Goal: Navigation & Orientation: Find specific page/section

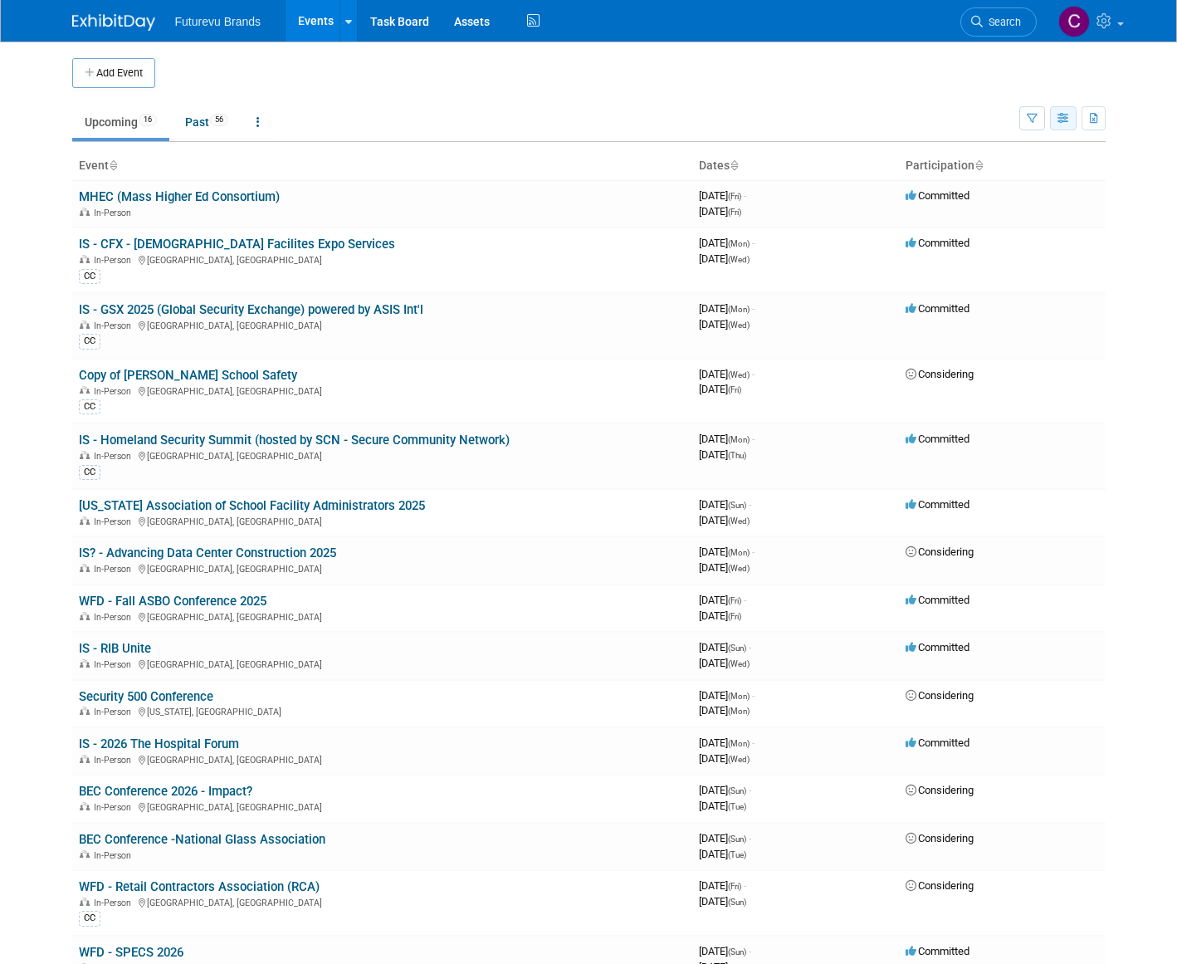
click at [1070, 120] on icon "button" at bounding box center [1064, 119] width 12 height 11
click at [1099, 116] on icon "button" at bounding box center [1094, 119] width 9 height 11
click at [1111, 24] on icon at bounding box center [1106, 20] width 19 height 15
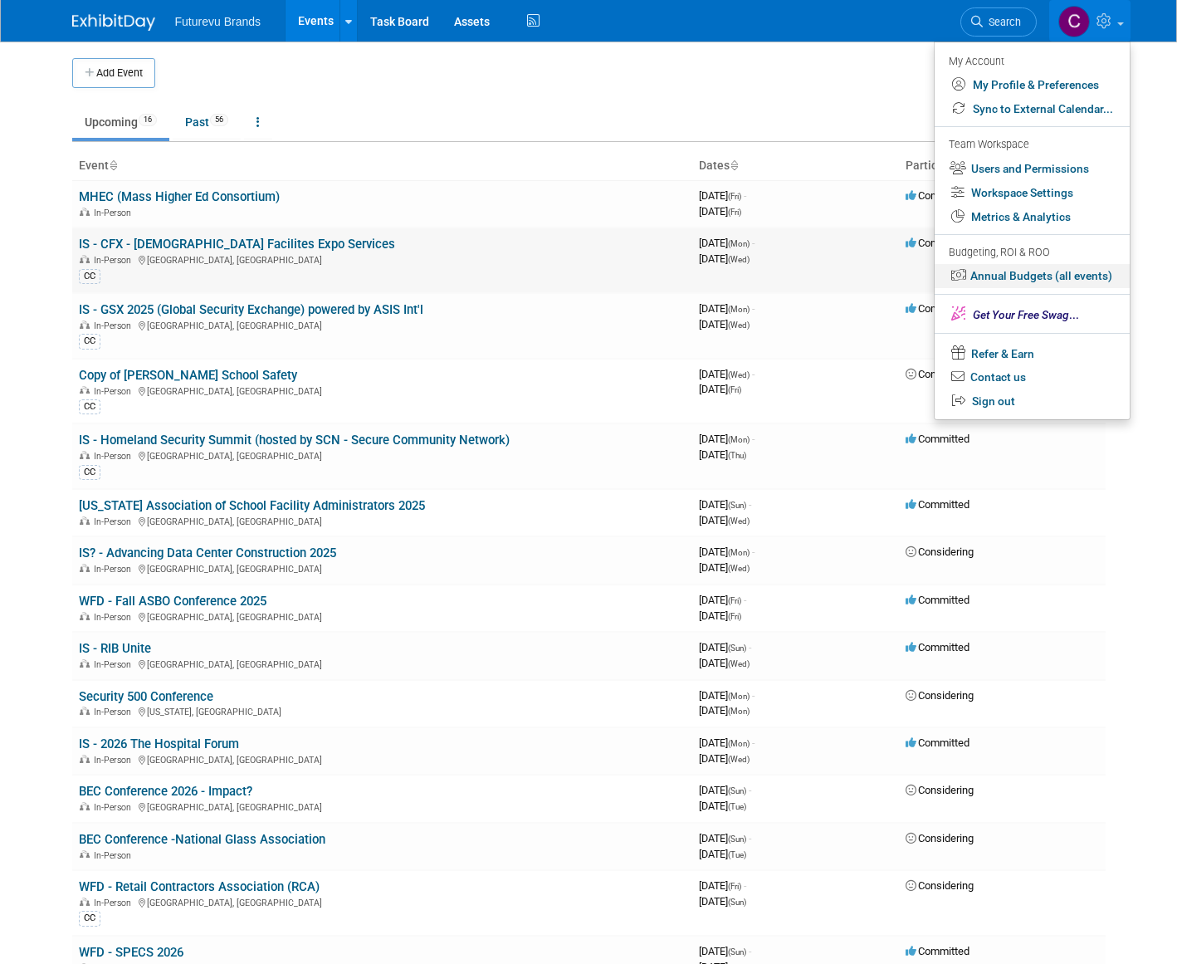
click at [1063, 276] on link "Annual Budgets (all events)" at bounding box center [1032, 276] width 195 height 24
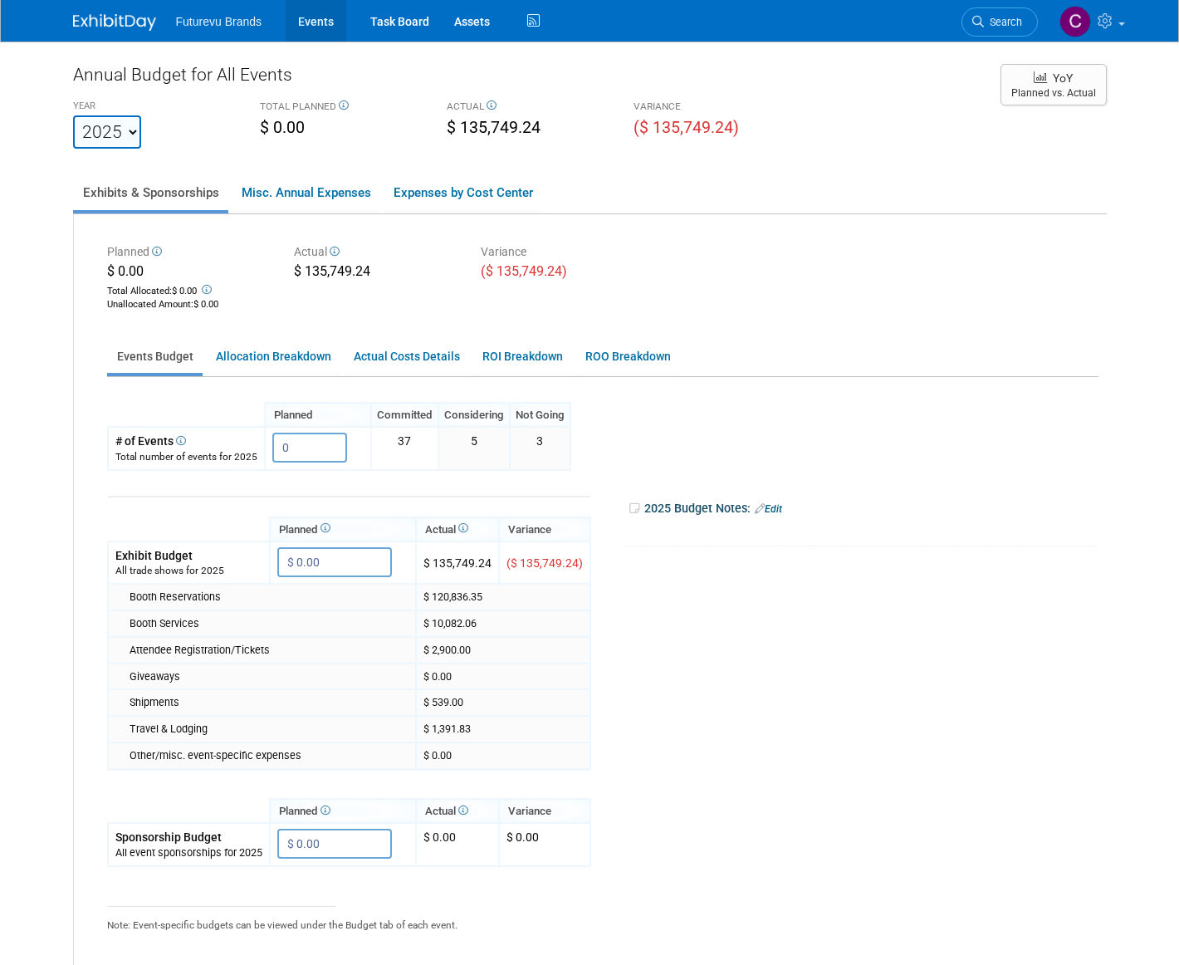
click at [310, 22] on link "Events" at bounding box center [316, 21] width 61 height 42
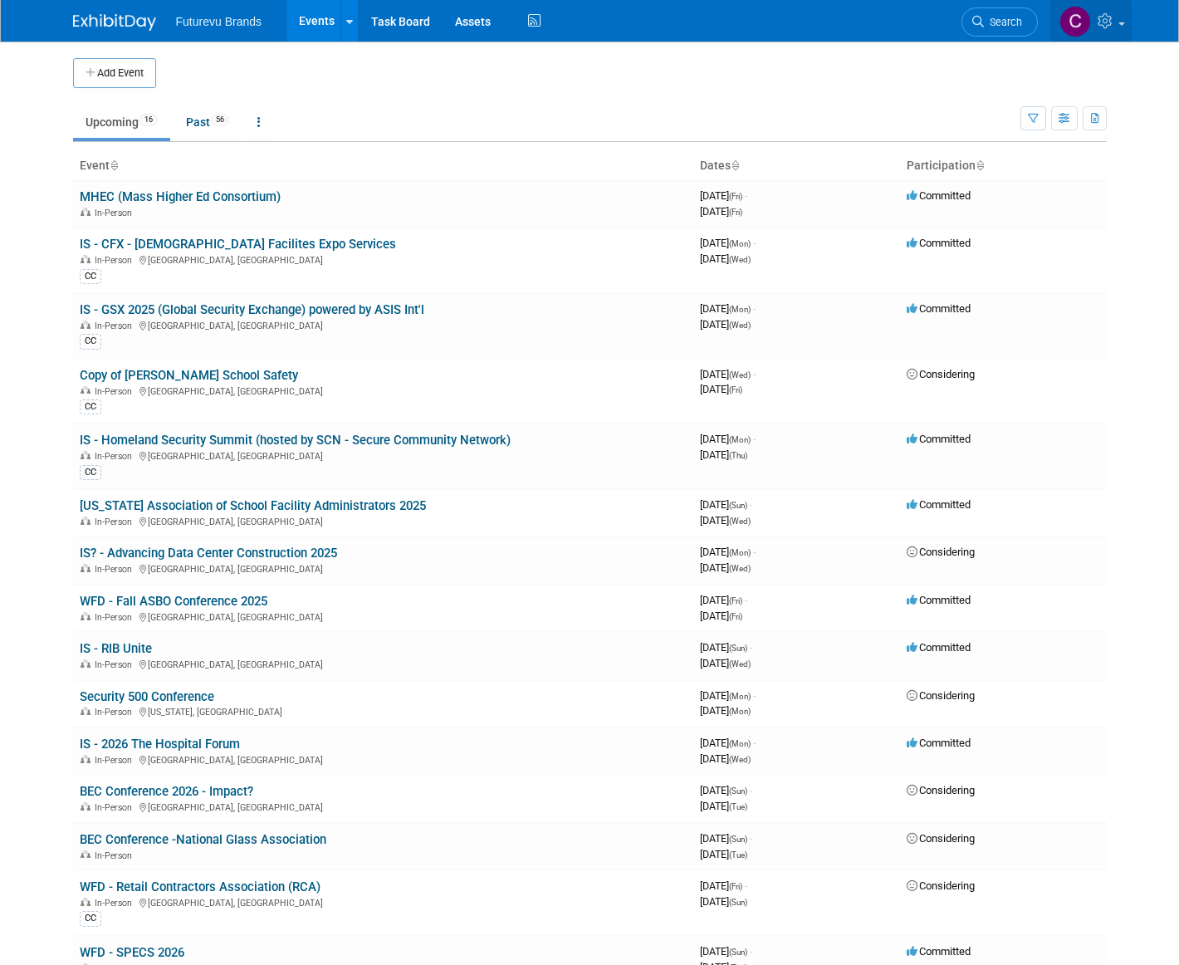
click at [1112, 20] on icon at bounding box center [1107, 20] width 19 height 15
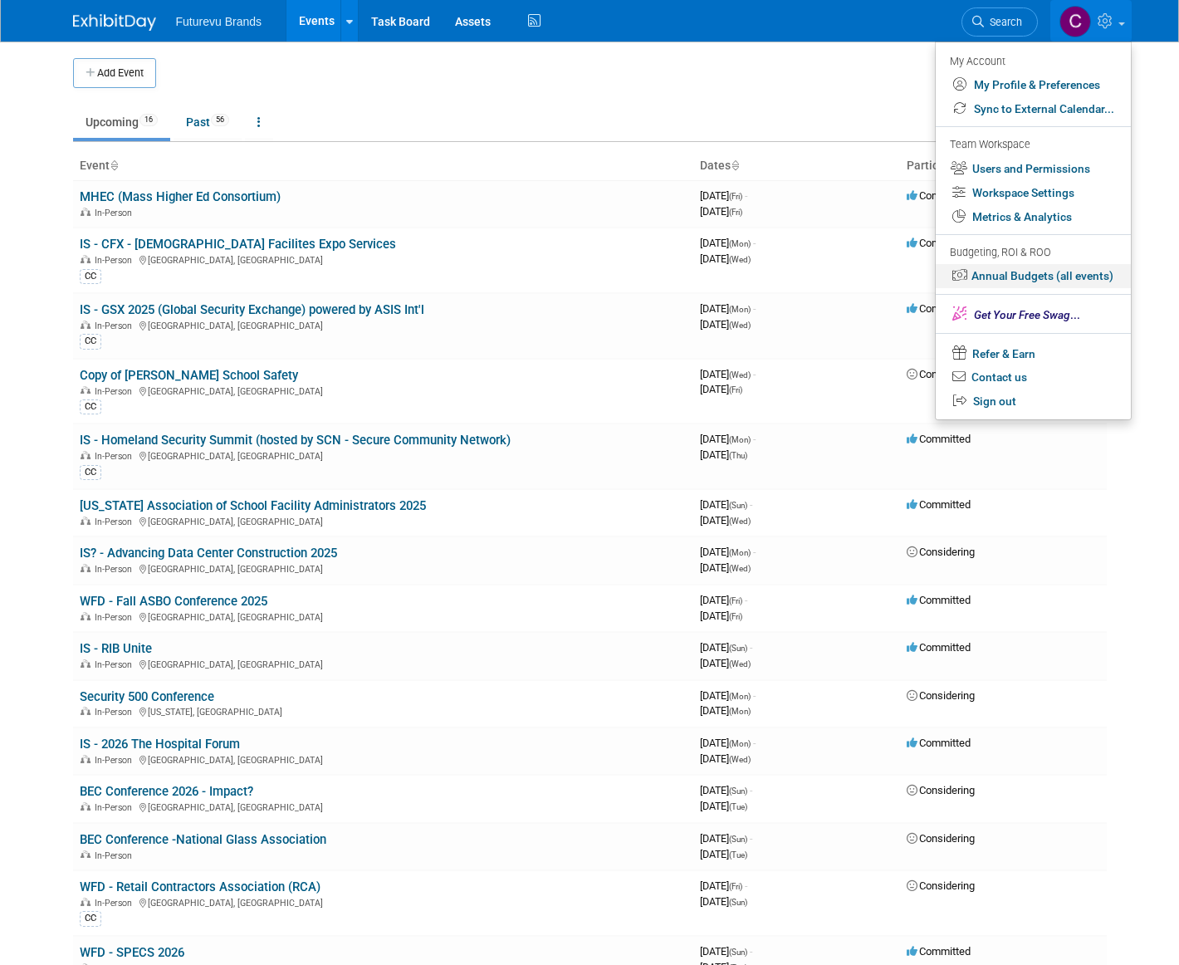
click at [1050, 283] on link "Annual Budgets (all events)" at bounding box center [1033, 276] width 195 height 24
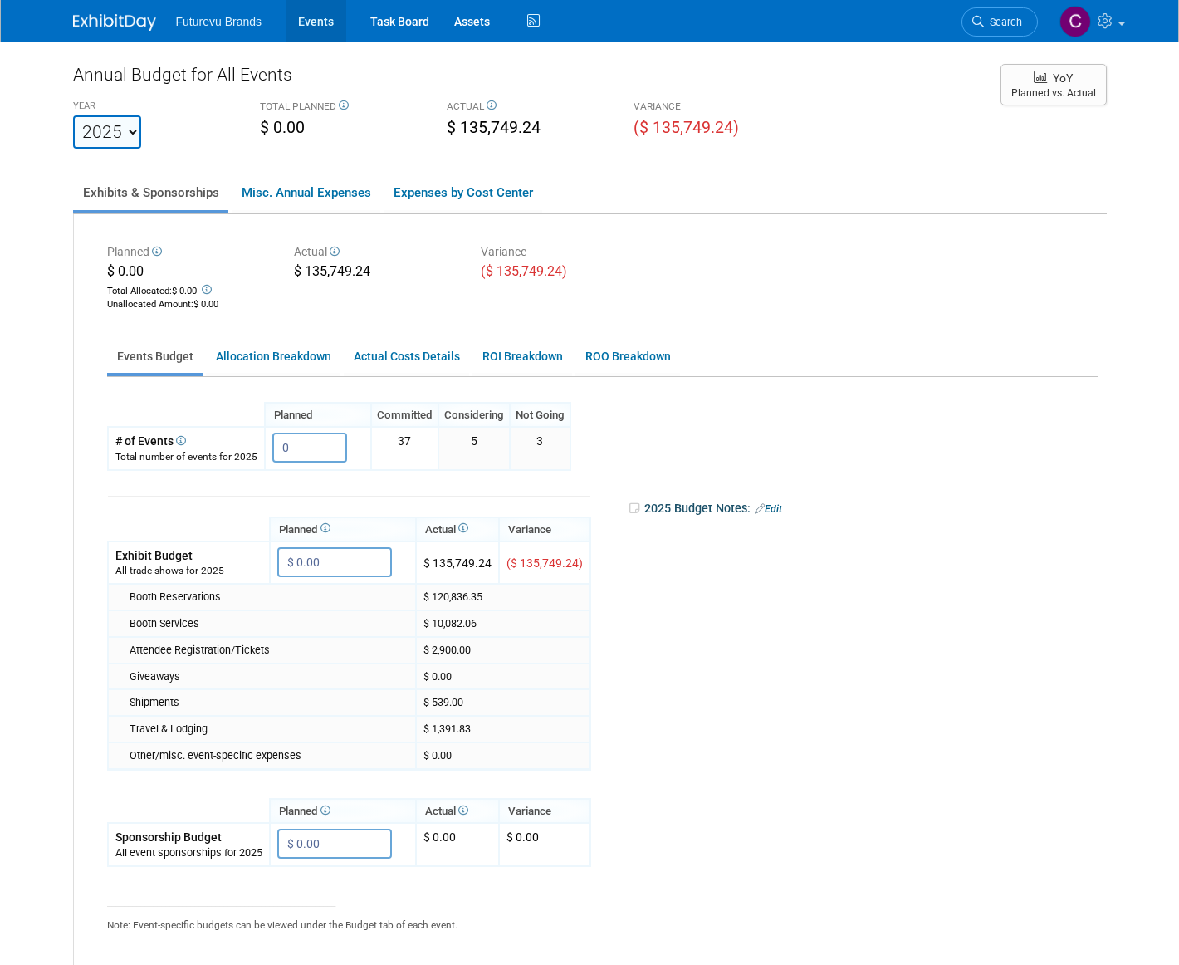
click at [306, 24] on link "Events" at bounding box center [316, 21] width 61 height 42
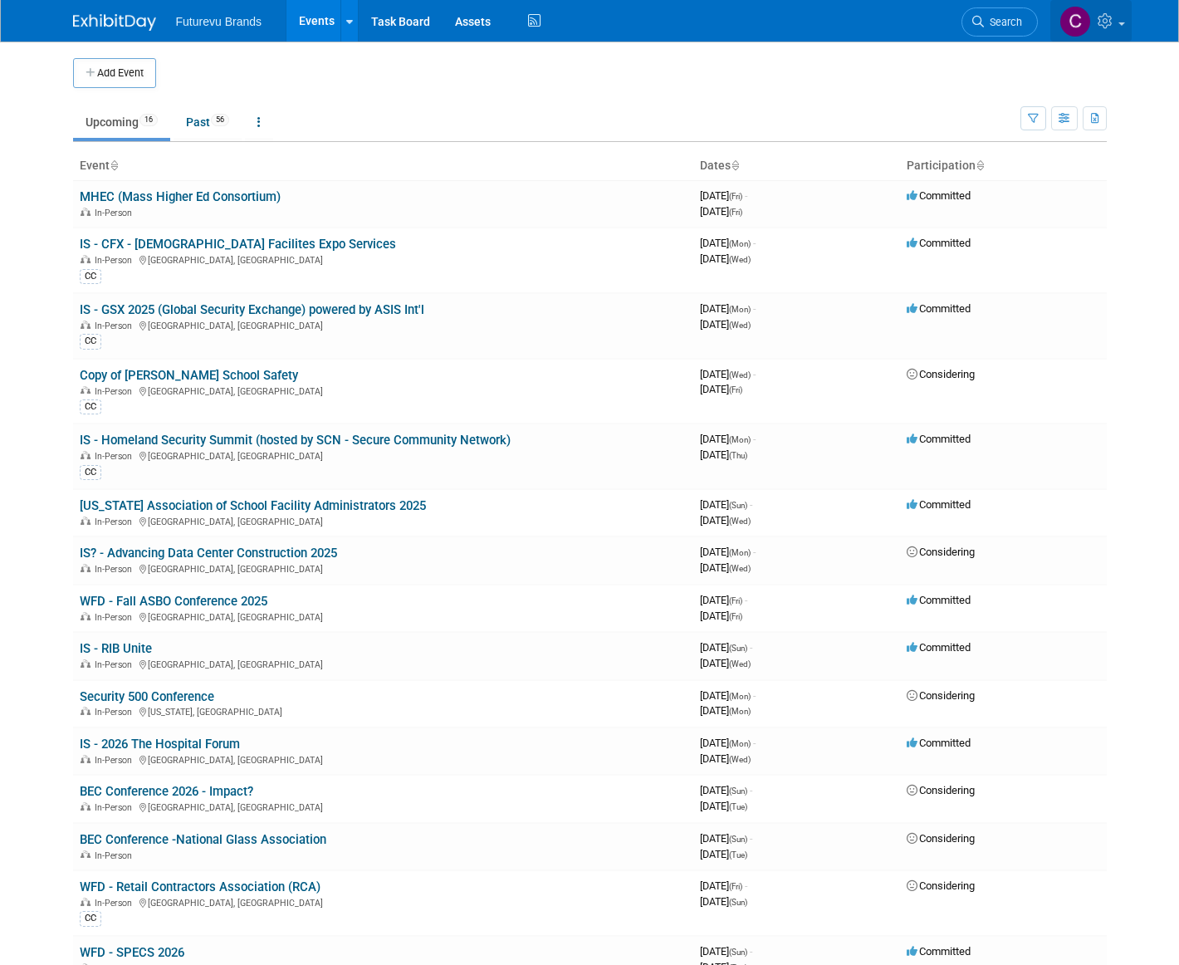
click at [1117, 21] on icon at bounding box center [1107, 20] width 19 height 15
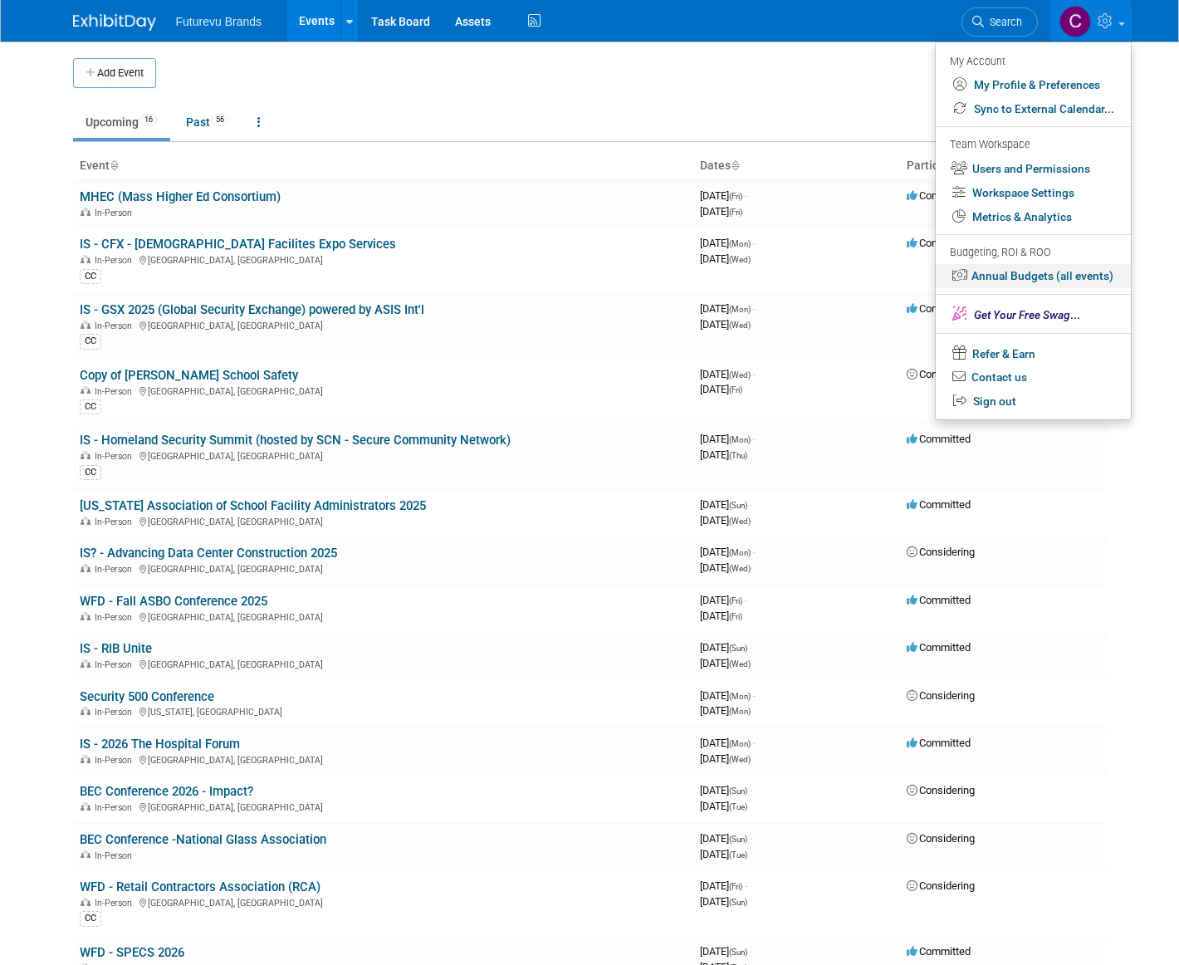
click at [1054, 276] on link "Annual Budgets (all events)" at bounding box center [1033, 276] width 195 height 24
